Goal: Information Seeking & Learning: Learn about a topic

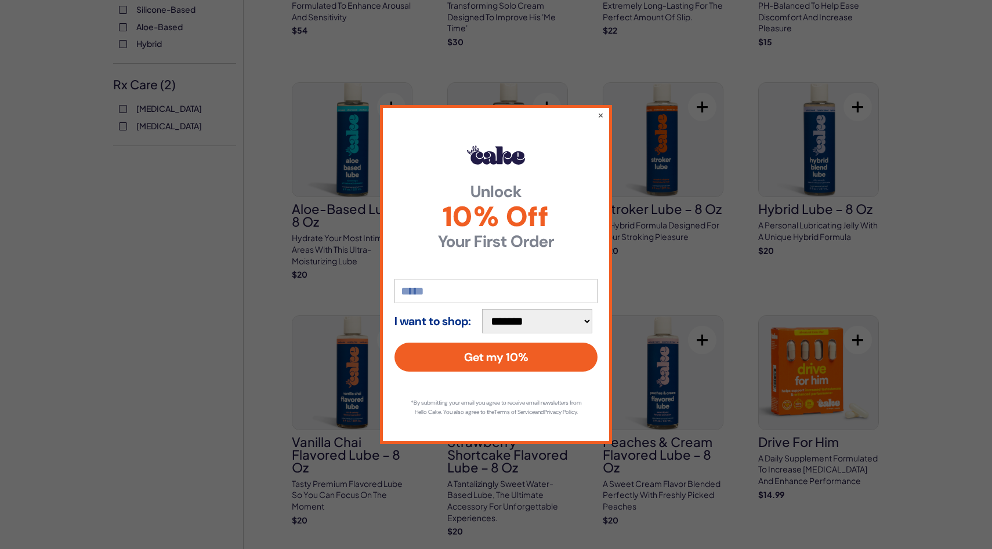
scroll to position [513, 0]
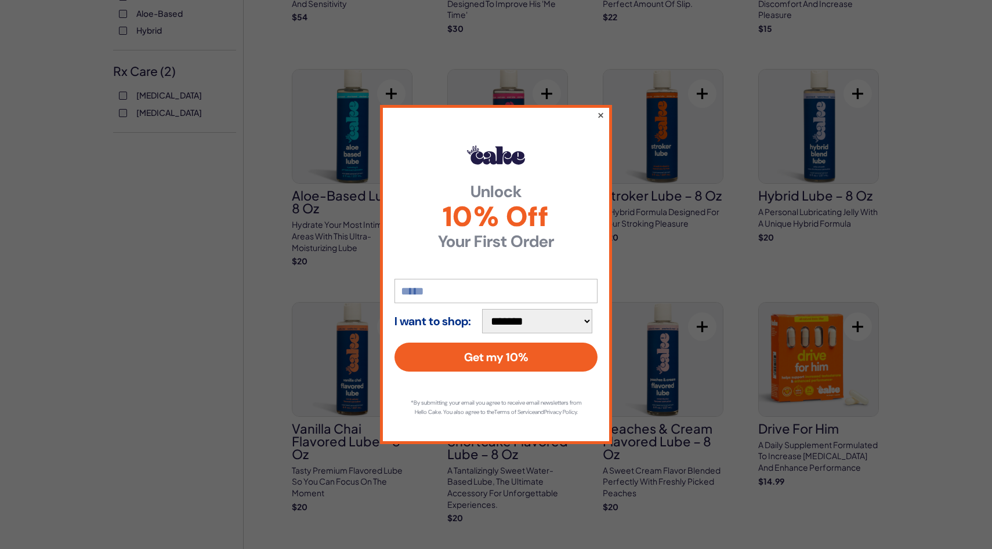
click at [601, 108] on button "×" at bounding box center [601, 115] width 8 height 14
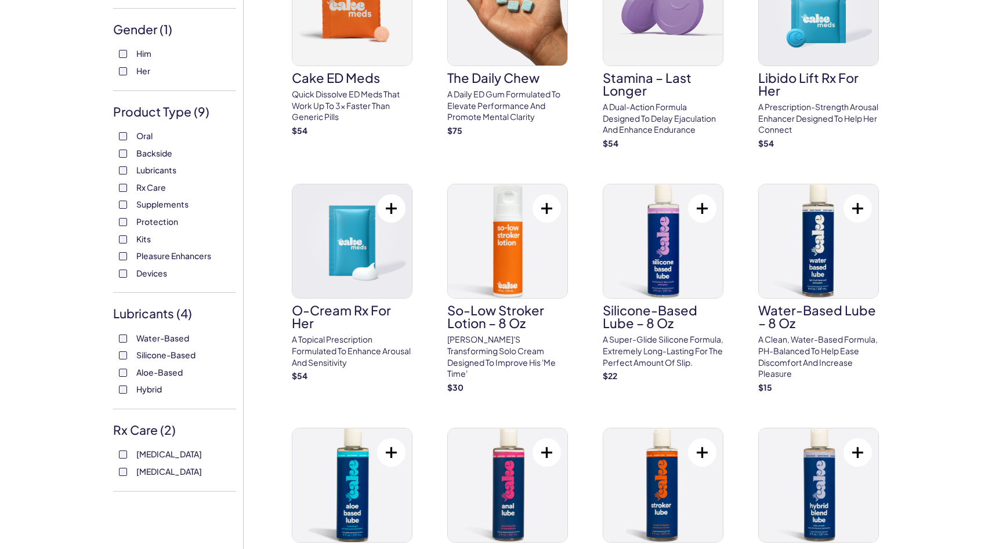
scroll to position [144, 0]
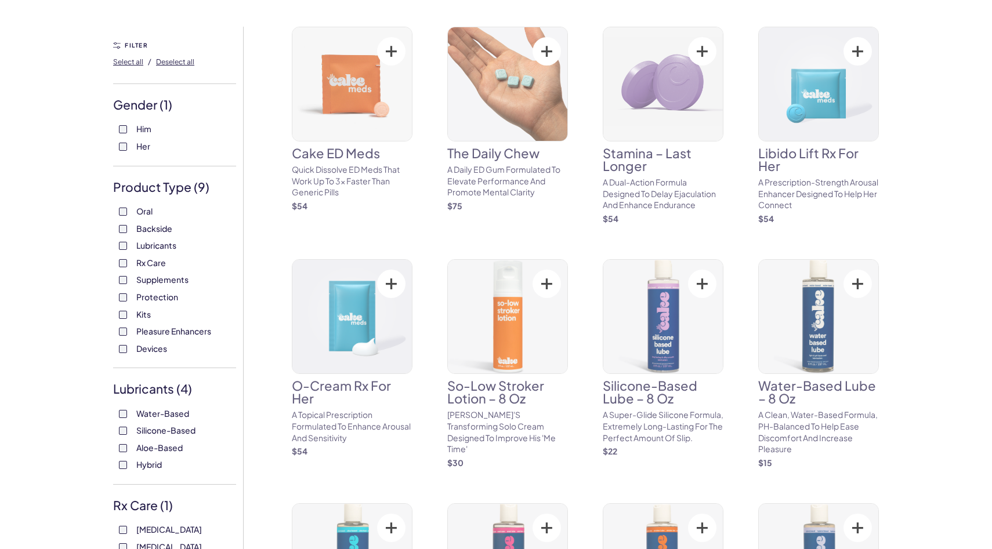
scroll to position [151, 0]
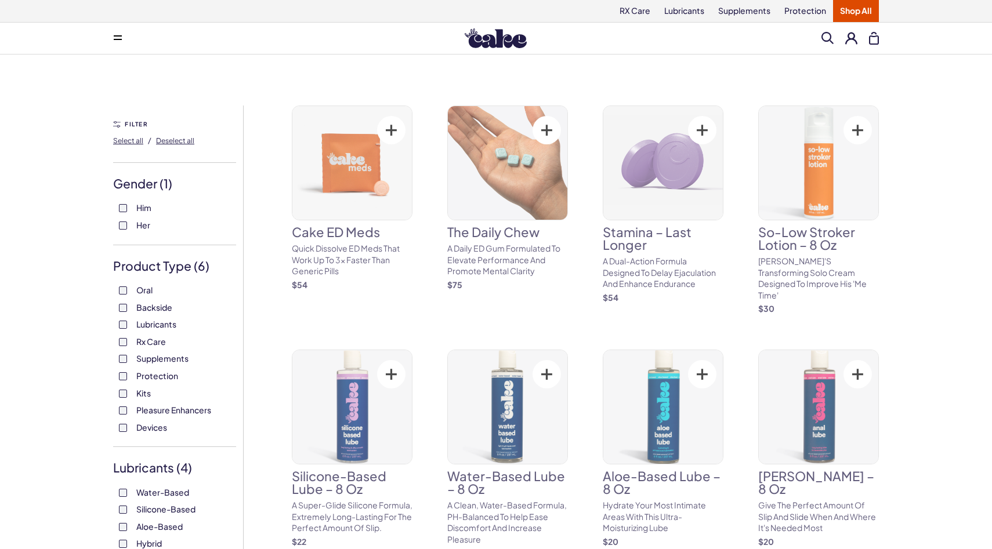
click at [119, 380] on label "Protection" at bounding box center [174, 377] width 111 height 12
